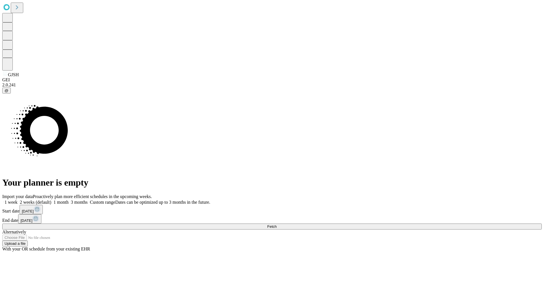
click at [276, 224] on span "Fetch" at bounding box center [271, 226] width 9 height 4
